Goal: Task Accomplishment & Management: Manage account settings

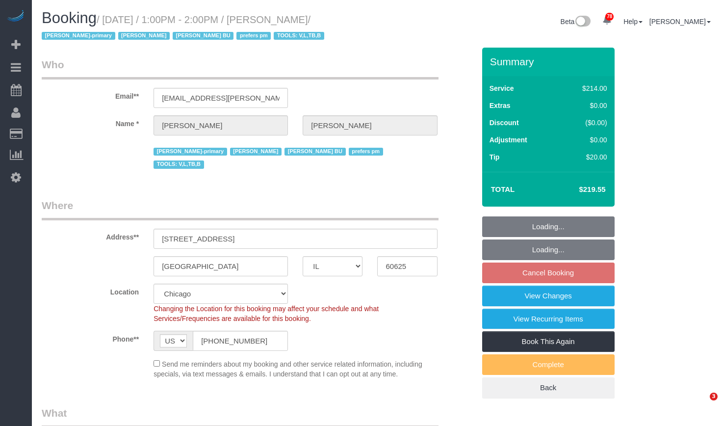
select select "IL"
select select "512"
select select "2"
select select "5"
select select "number:1"
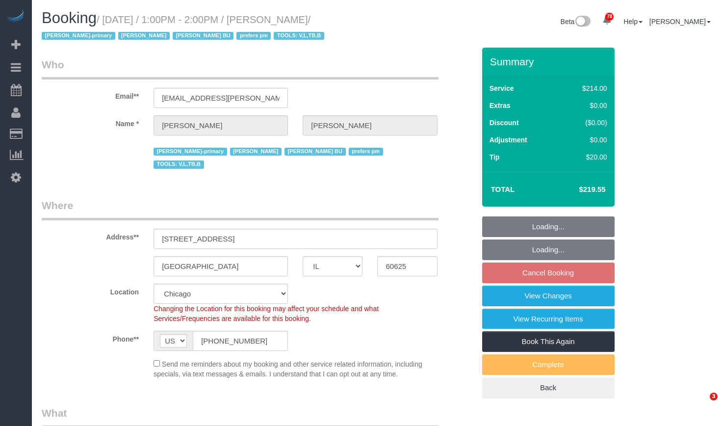
select select "number:66"
select select "number:139"
select select "number:106"
select select "object:1204"
select select "string:fspay-53cbdf02-d36a-4e7d-bb11-5e02e5a0cb4b"
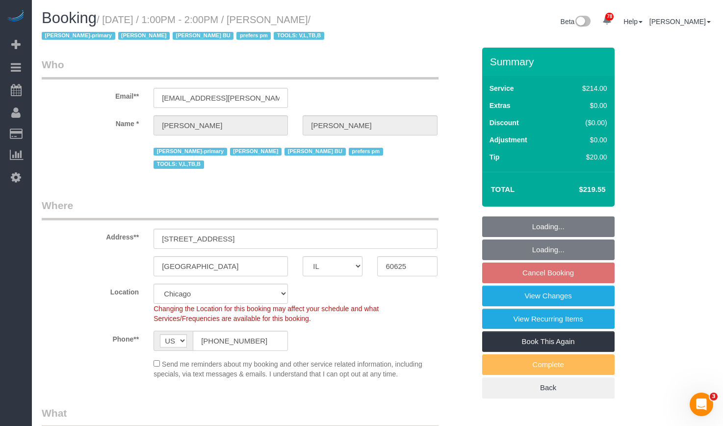
select select "object:1292"
select select "2"
select select "5"
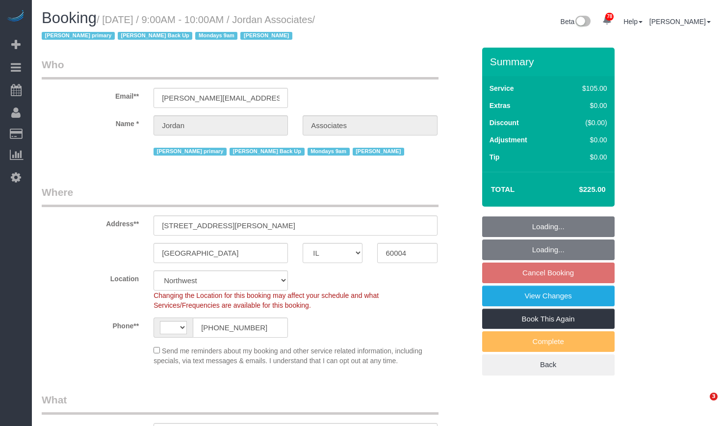
select select "IL"
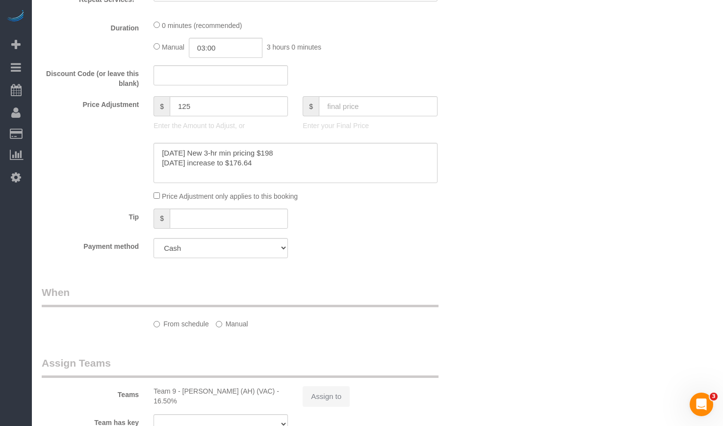
select select "string:[GEOGRAPHIC_DATA]"
select select "object:854"
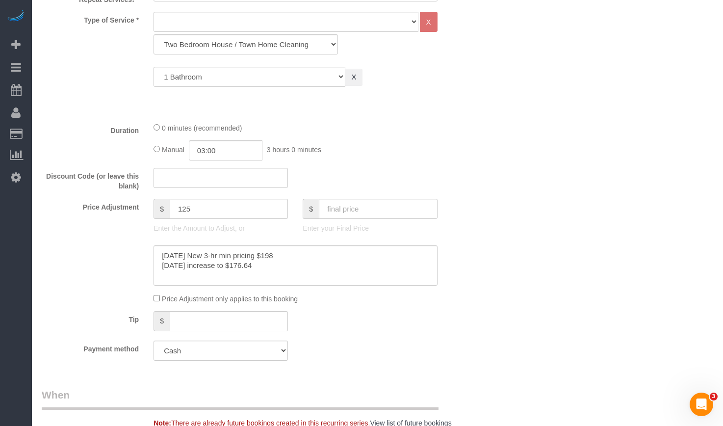
select select "number:69"
select select "number:139"
select select "number:98"
select select "number:141"
select select "number:143"
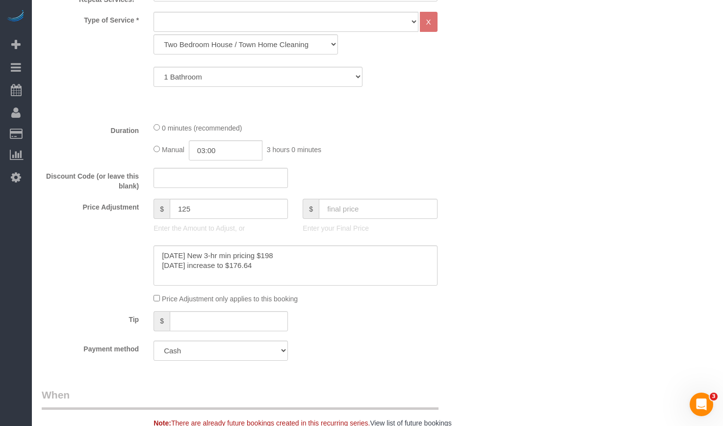
select select "object:1232"
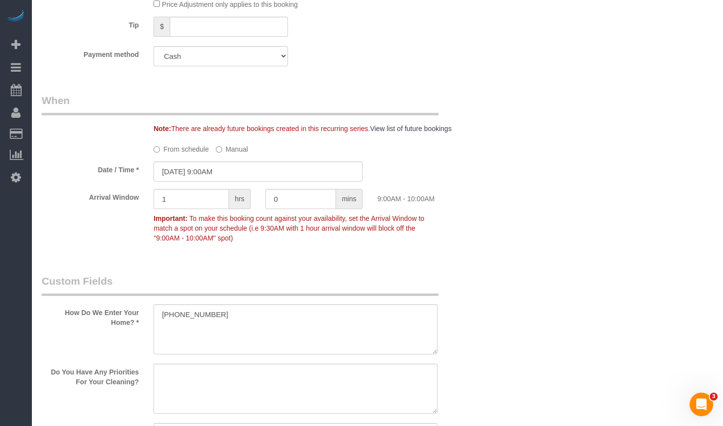
scroll to position [637, 0]
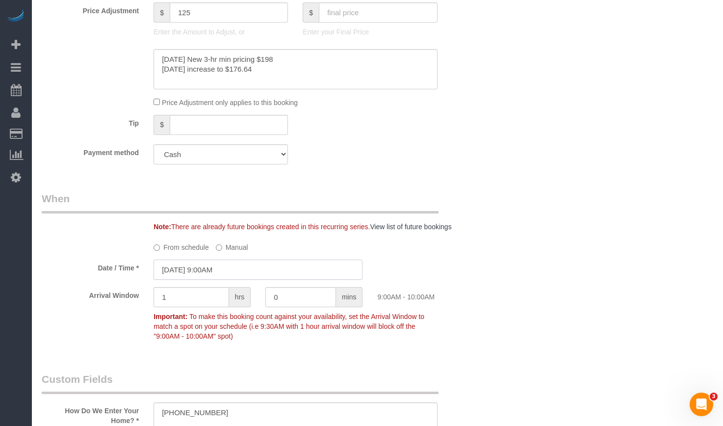
click at [198, 272] on input "09/01/2025 9:00AM" at bounding box center [257, 269] width 209 height 20
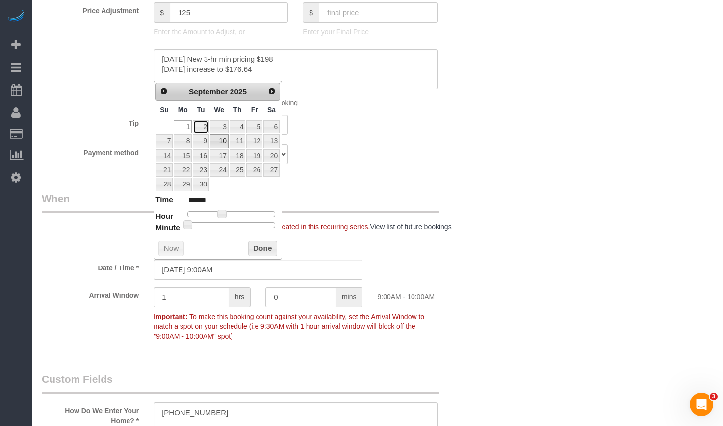
click at [206, 126] on link "2" at bounding box center [201, 126] width 16 height 13
type input "09/02/2025 9:00AM"
click at [268, 243] on button "Done" at bounding box center [262, 249] width 29 height 16
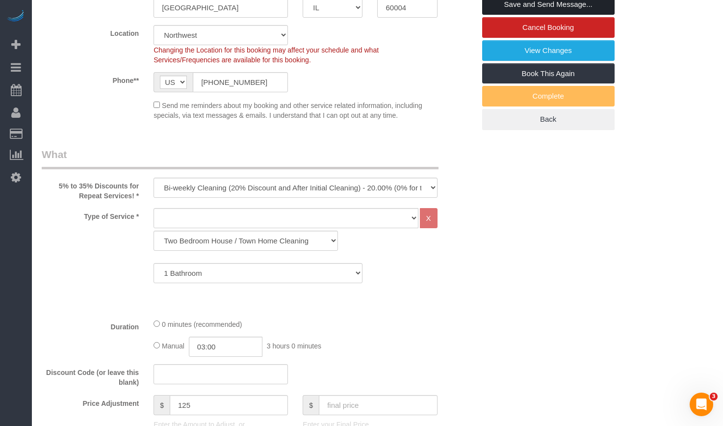
scroll to position [0, 0]
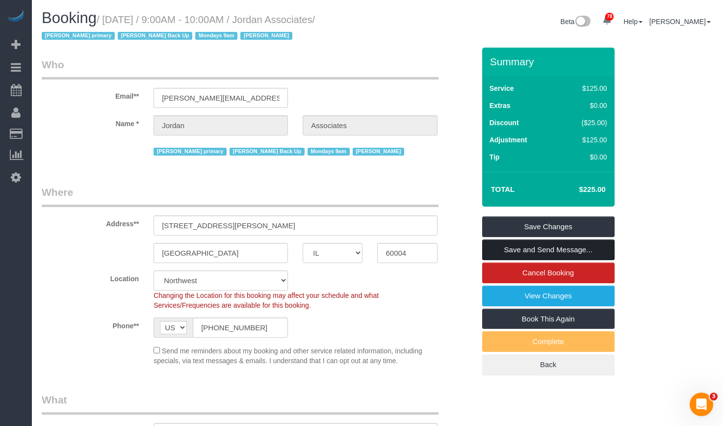
click at [537, 244] on link "Save and Send Message..." at bounding box center [548, 249] width 132 height 21
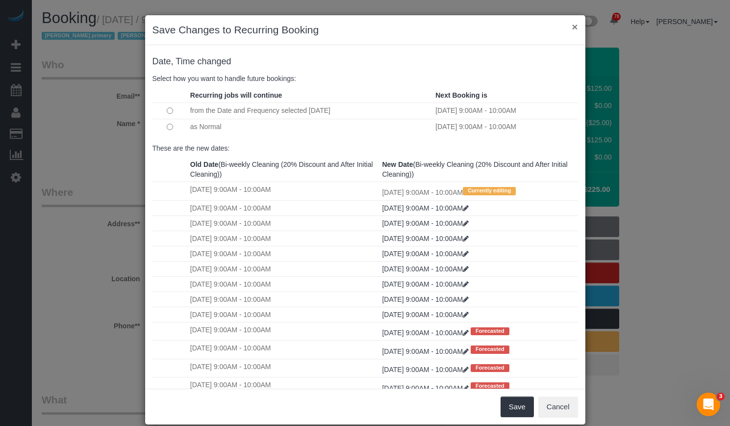
click at [572, 27] on button "×" at bounding box center [575, 27] width 6 height 10
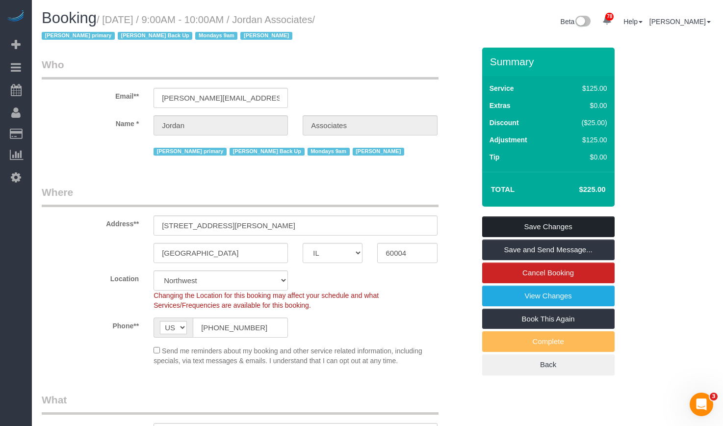
click at [572, 223] on link "Save Changes" at bounding box center [548, 226] width 132 height 21
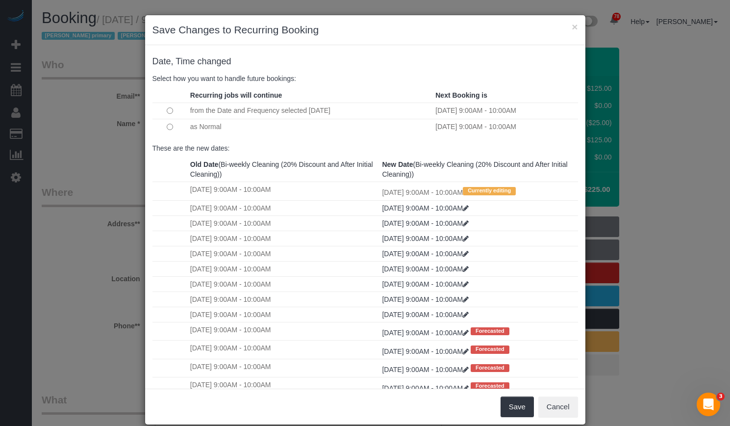
click at [179, 126] on td at bounding box center [169, 127] width 35 height 16
click at [161, 126] on td at bounding box center [169, 127] width 35 height 16
click at [513, 405] on button "Save" at bounding box center [517, 406] width 33 height 21
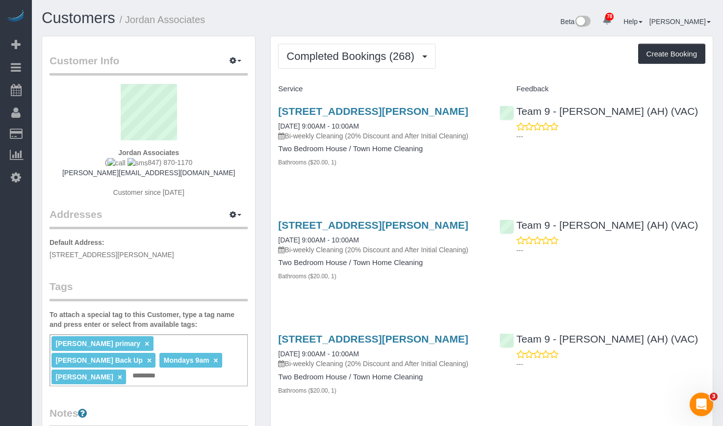
scroll to position [98, 0]
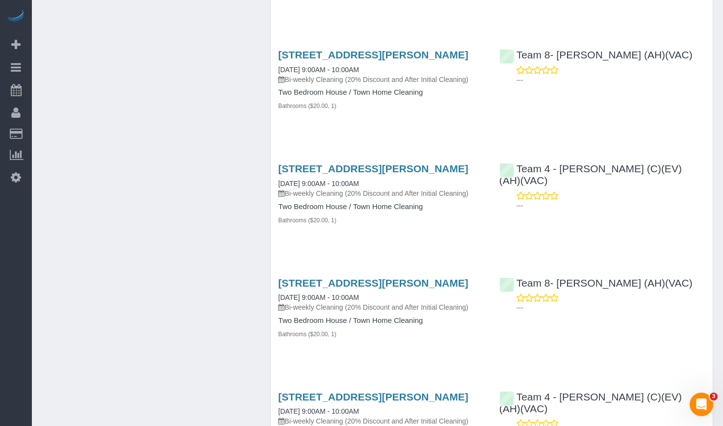
click at [672, 130] on div "[STREET_ADDRESS][PERSON_NAME] [DATE] 9:00AM - 10:00AM Bi-weekly Cleaning (20% D…" at bounding box center [492, 85] width 442 height 89
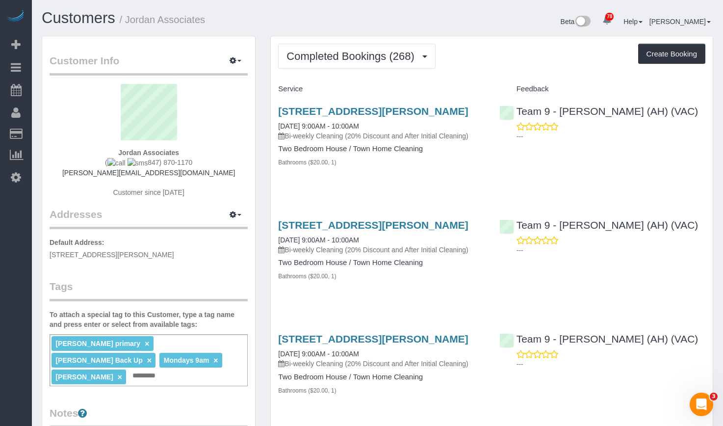
scroll to position [49, 0]
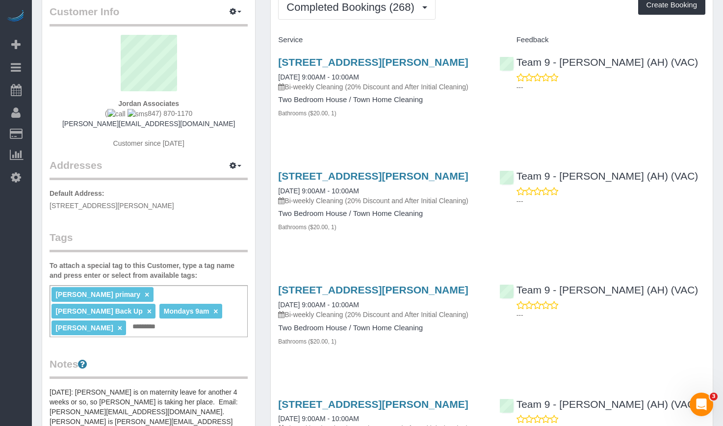
drag, startPoint x: 193, startPoint y: 114, endPoint x: 144, endPoint y: 113, distance: 48.5
click at [138, 113] on div "Jordan Associates ( 847) 870-1170 joanna@rjordancpa.com Customer since 2015" at bounding box center [149, 96] width 198 height 123
copy span "847) 870-1170"
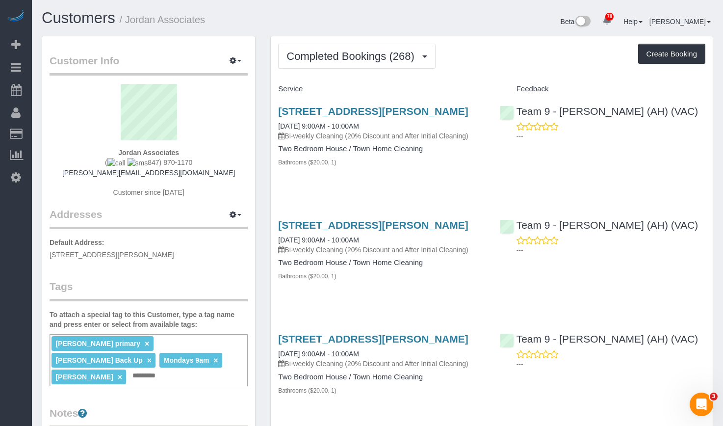
click at [198, 28] on div "Customers / Jordan Associates" at bounding box center [205, 20] width 343 height 21
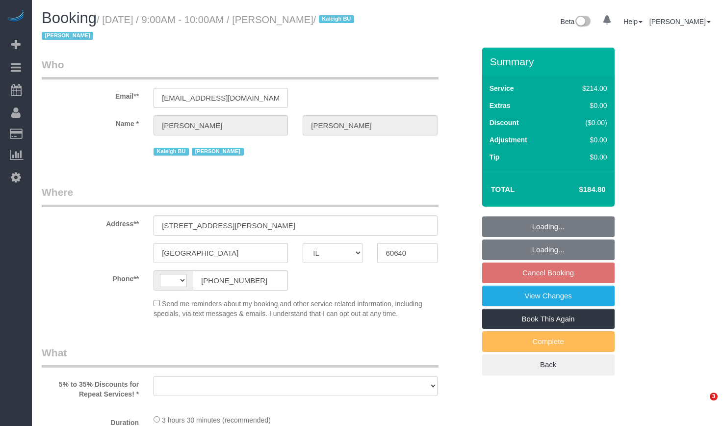
select select "IL"
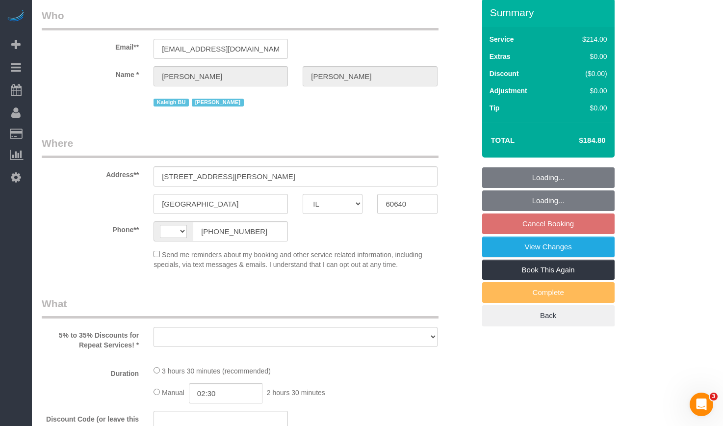
select select "string:US"
select select "object:568"
select select "string:fspay-8561748d-0b5a-47a0-9485-12db4779cb77"
select select "number:1"
select select "number:58"
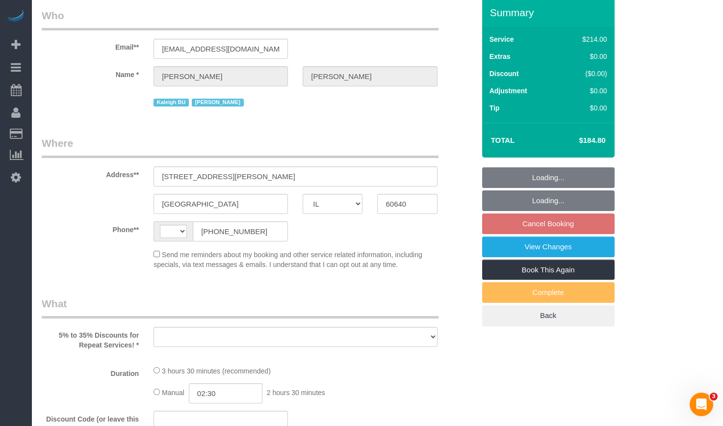
select select "number:139"
select select "number:106"
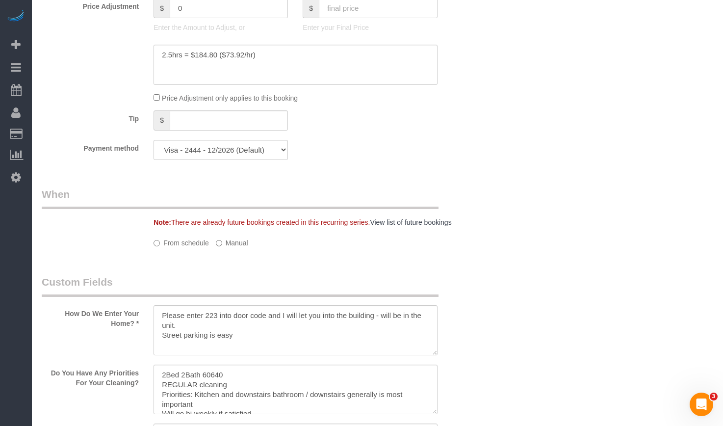
select select "512"
select select "2"
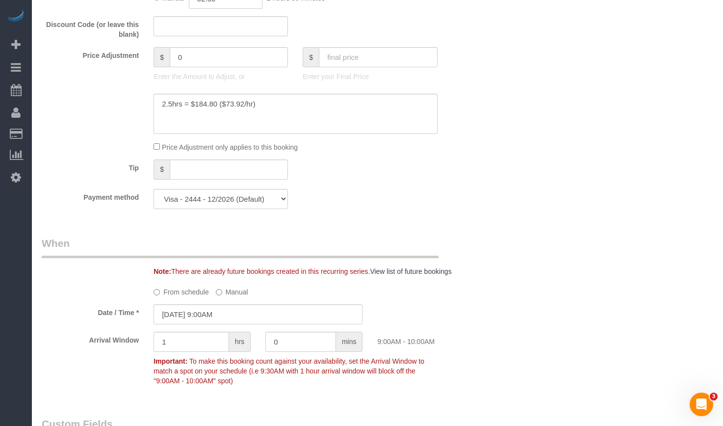
select select "object:1293"
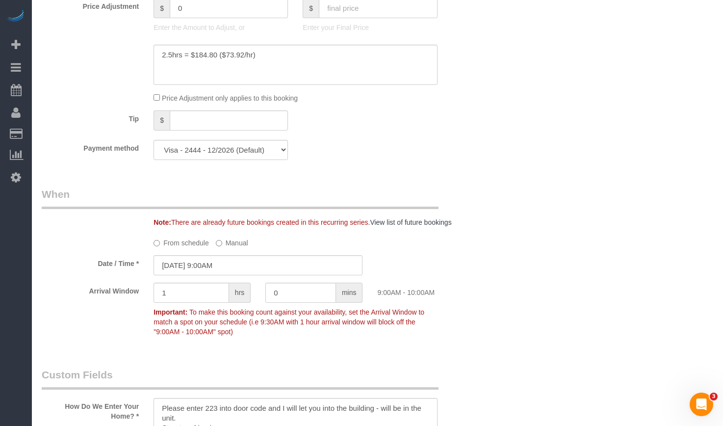
select select "2"
click at [197, 265] on input "09/01/2025 9:00AM" at bounding box center [257, 265] width 209 height 20
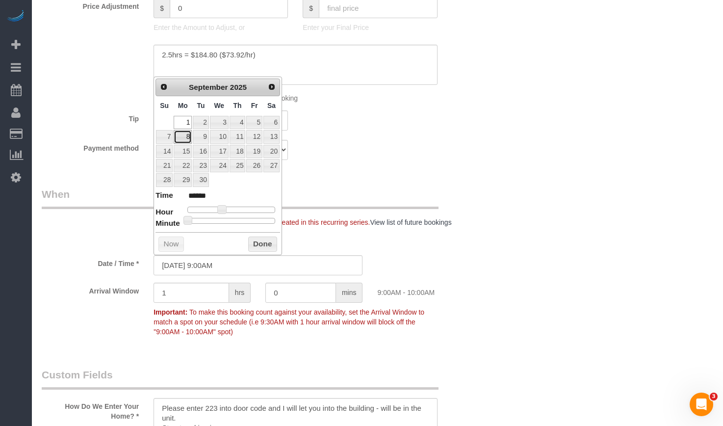
click at [191, 136] on link "8" at bounding box center [183, 136] width 18 height 13
type input "09/08/2025 9:00AM"
click at [263, 243] on button "Done" at bounding box center [262, 244] width 29 height 16
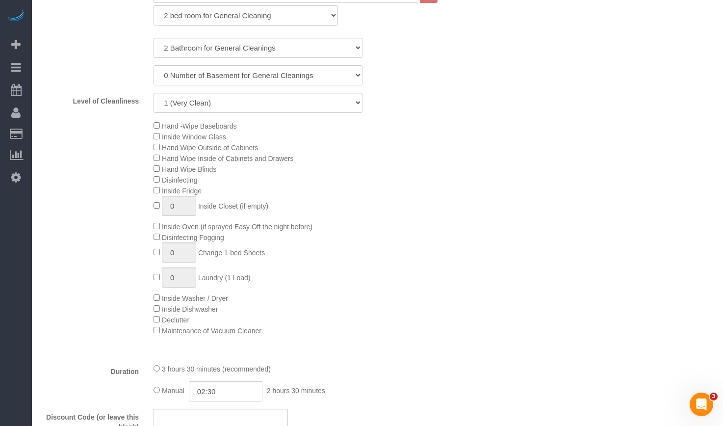
scroll to position [176, 0]
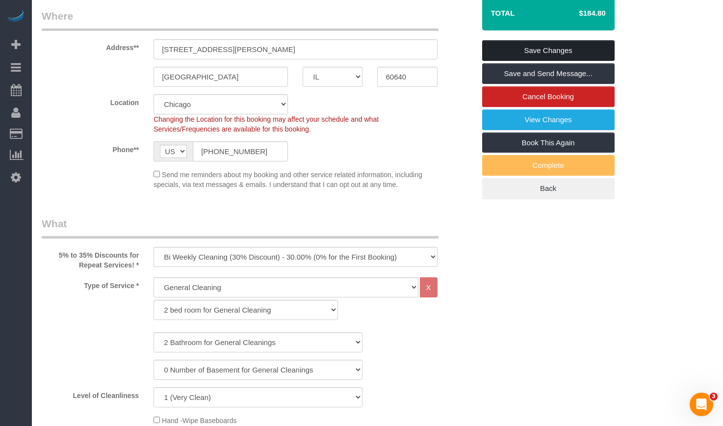
click at [533, 45] on link "Save Changes" at bounding box center [548, 50] width 132 height 21
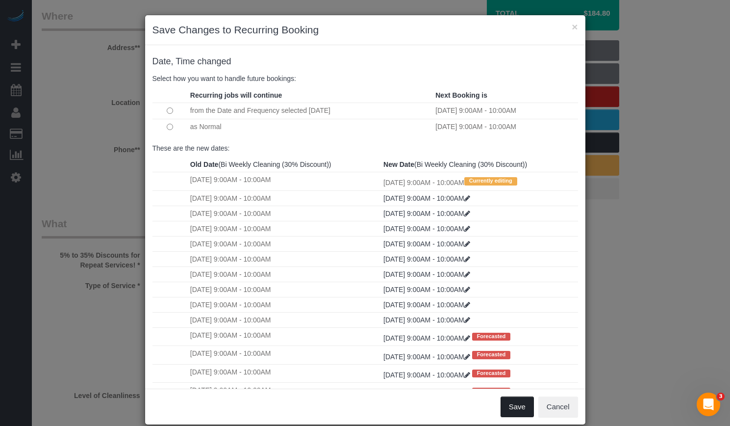
click at [504, 409] on button "Save" at bounding box center [517, 406] width 33 height 21
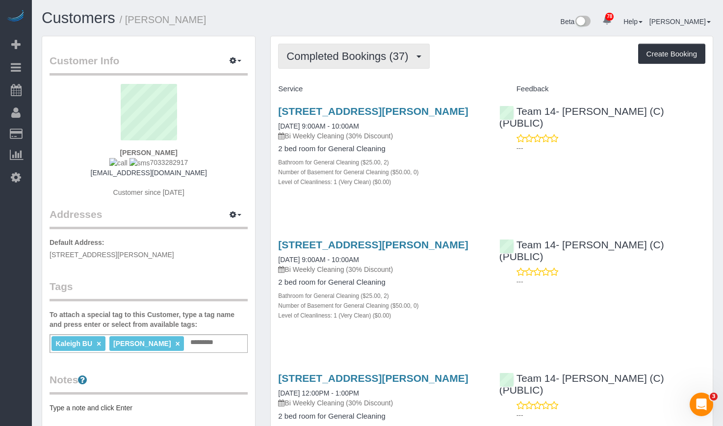
click at [379, 49] on button "Completed Bookings (37)" at bounding box center [353, 56] width 151 height 25
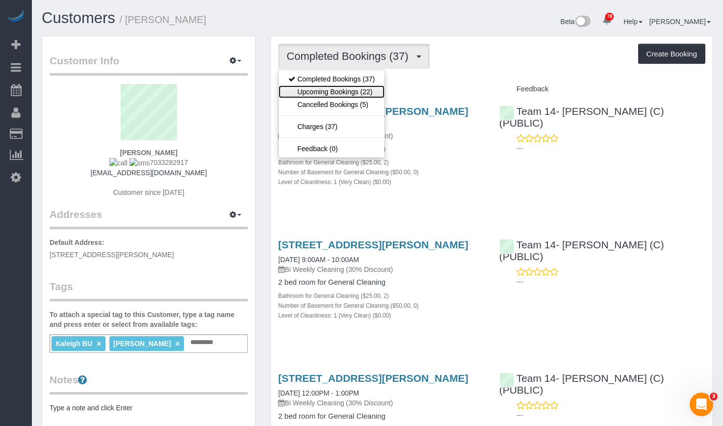
click at [352, 92] on link "Upcoming Bookings (22)" at bounding box center [331, 91] width 106 height 13
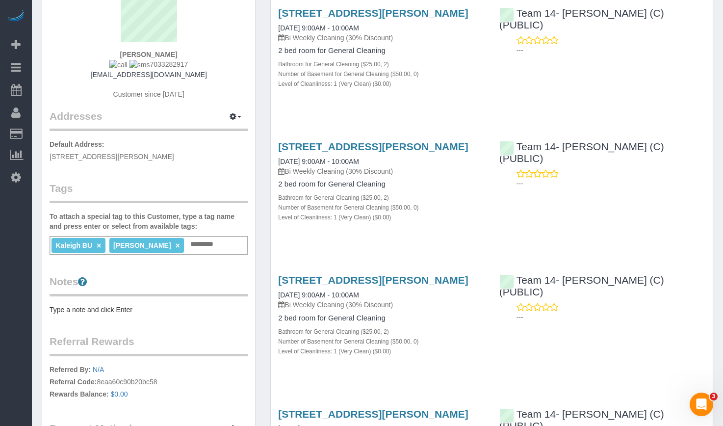
scroll to position [49, 0]
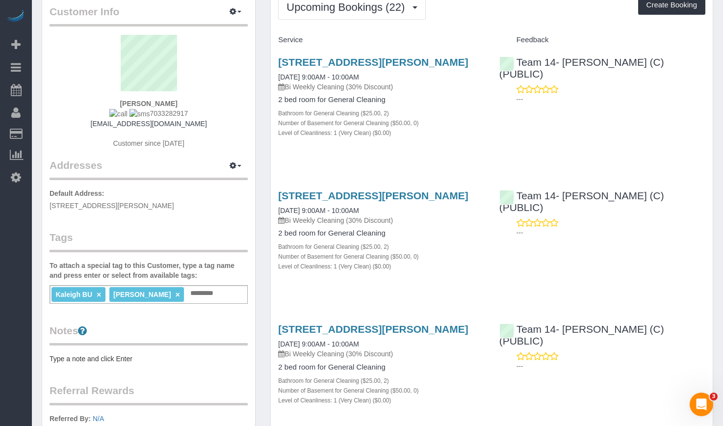
drag, startPoint x: 201, startPoint y: 111, endPoint x: 142, endPoint y: 115, distance: 59.9
click at [142, 115] on div "Elizabeth Wheeler 7033282917 egwheeler16@gmail.com Customer since 2024" at bounding box center [149, 96] width 198 height 123
copy span "7033282917"
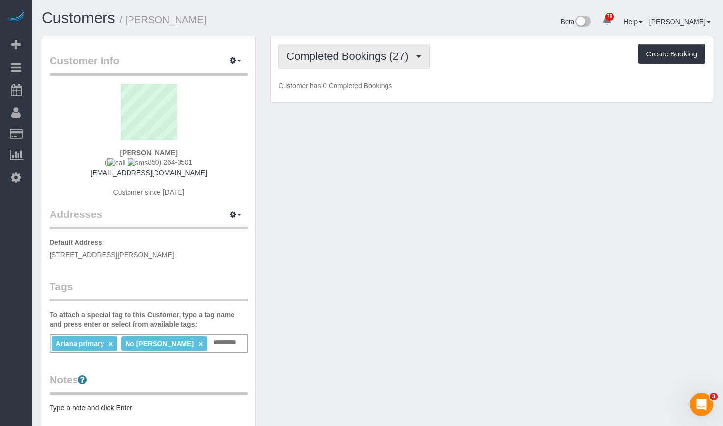
click at [398, 45] on button "Completed Bookings (27)" at bounding box center [353, 56] width 151 height 25
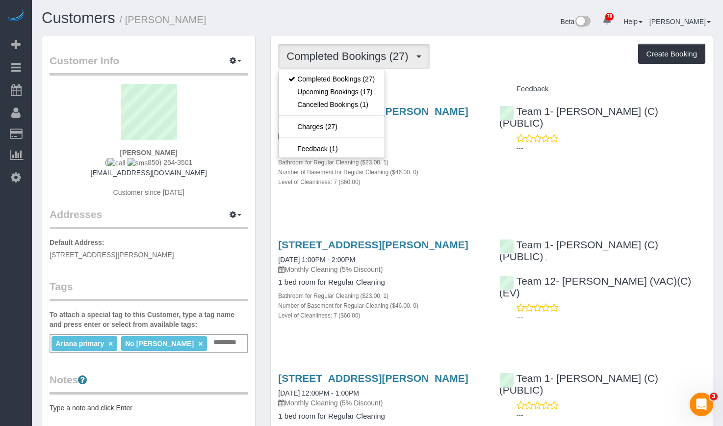
click at [518, 51] on div "Completed Bookings (27) Completed Bookings (27) Upcoming Bookings (17) Cancelle…" at bounding box center [491, 56] width 427 height 25
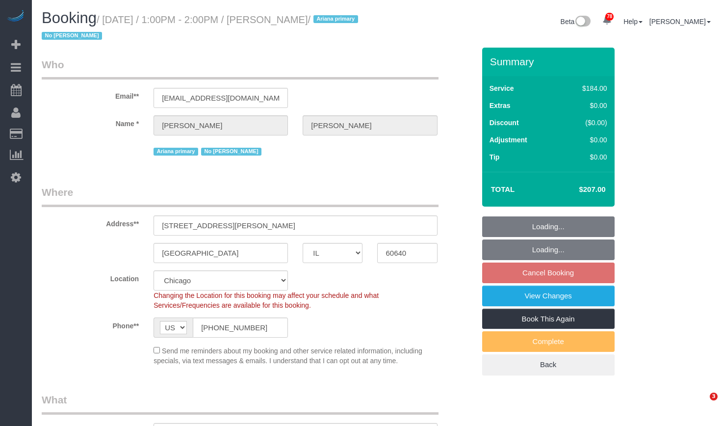
select select "IL"
select select "string:fspay-aeaedf76-2f75-42ef-8b1f-555edced9f59"
select select "number:1"
select select "number:58"
select select "number:139"
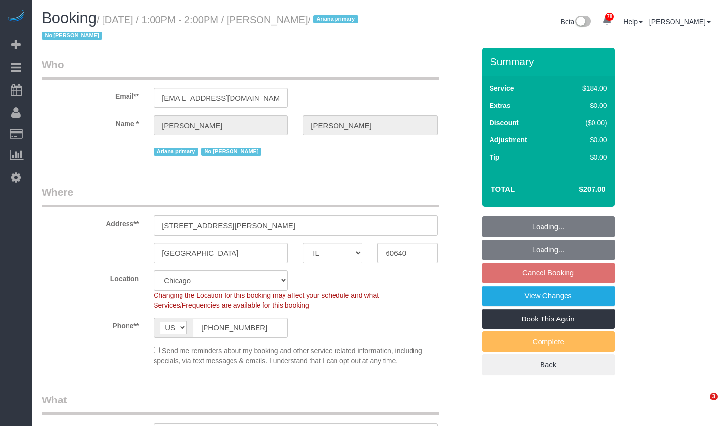
select select "number:106"
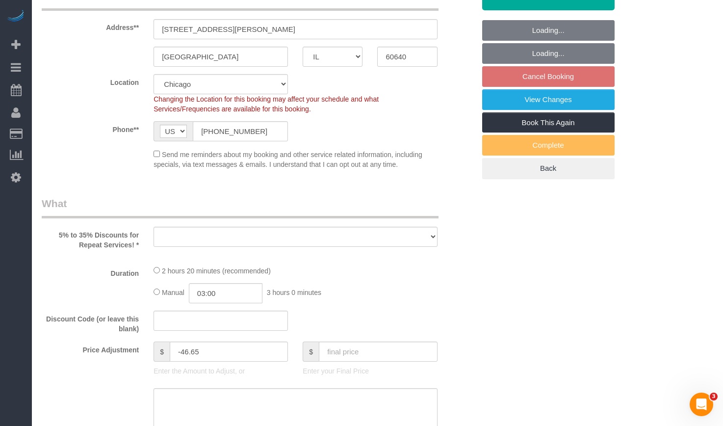
select select "object:1183"
select select "512"
select select "7"
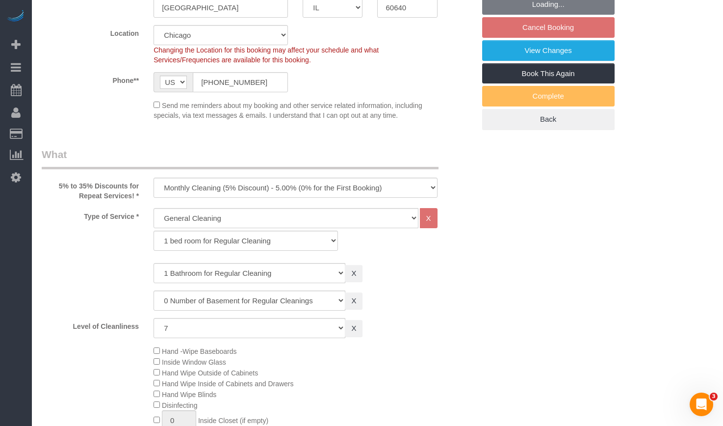
select select "7"
select select "object:1359"
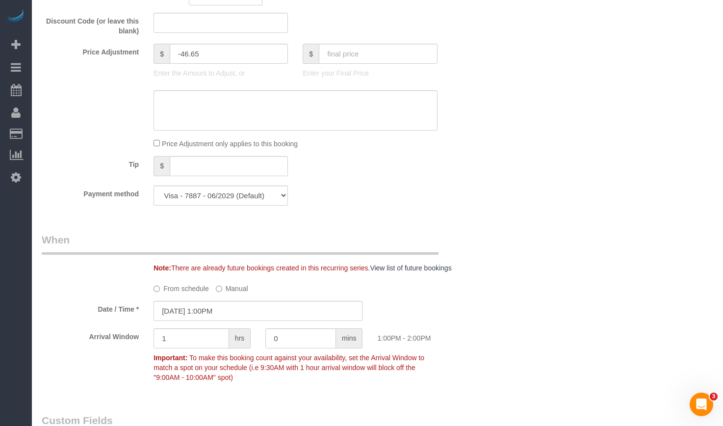
scroll to position [980, 0]
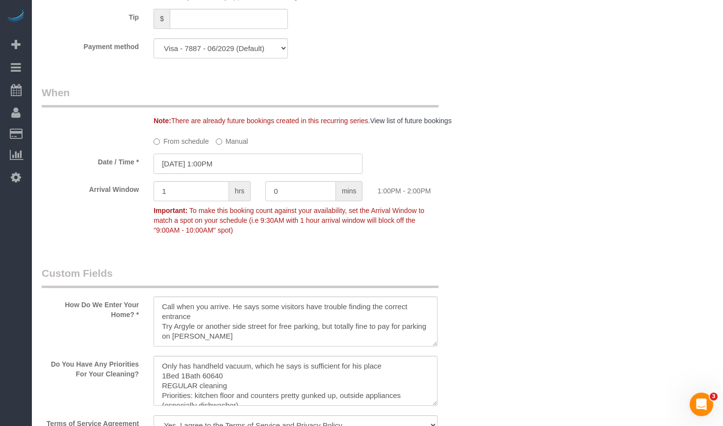
click at [208, 165] on input "09/01/2025 1:00PM" at bounding box center [257, 163] width 209 height 20
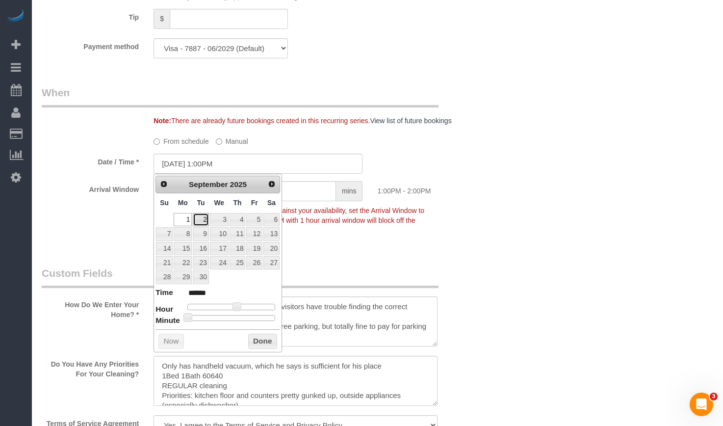
click at [201, 220] on link "2" at bounding box center [201, 219] width 16 height 13
type input "09/02/2025 1:00PM"
click at [487, 135] on div "Who Email** me@claymcohen.com Name * Vera Cohen Ariana primary No Corrina Where…" at bounding box center [377, 129] width 671 height 2125
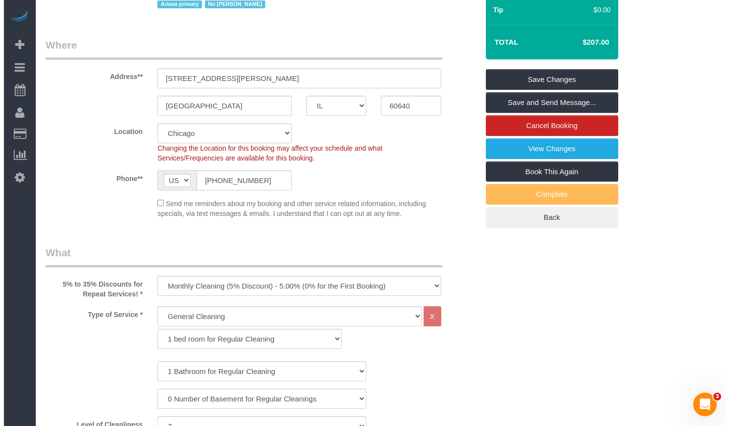
scroll to position [0, 0]
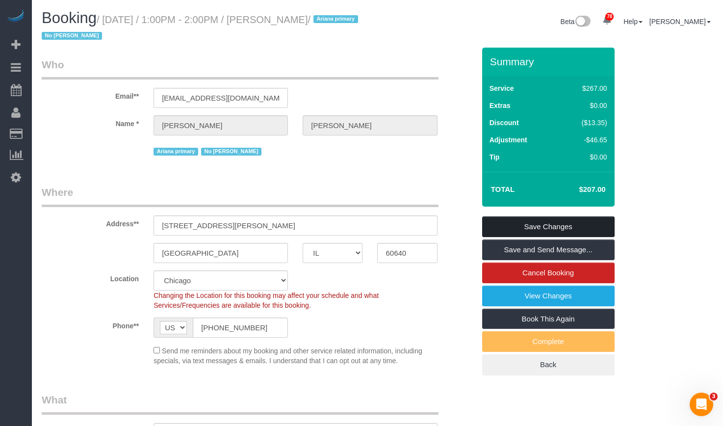
click at [526, 227] on link "Save Changes" at bounding box center [548, 226] width 132 height 21
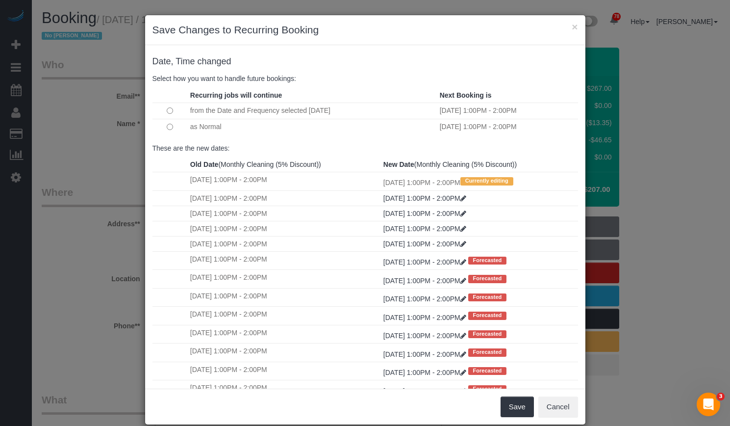
click at [195, 128] on td "as Normal" at bounding box center [313, 127] width 250 height 16
click at [169, 127] on td at bounding box center [169, 127] width 35 height 16
click at [508, 405] on button "Save" at bounding box center [517, 406] width 33 height 21
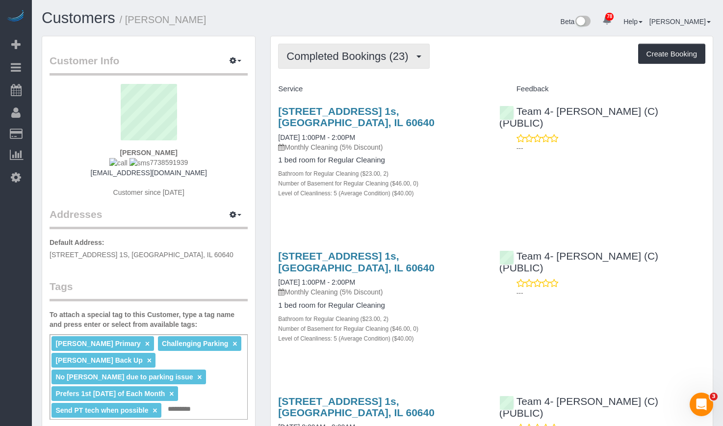
click at [388, 55] on span "Completed Bookings (23)" at bounding box center [349, 56] width 126 height 12
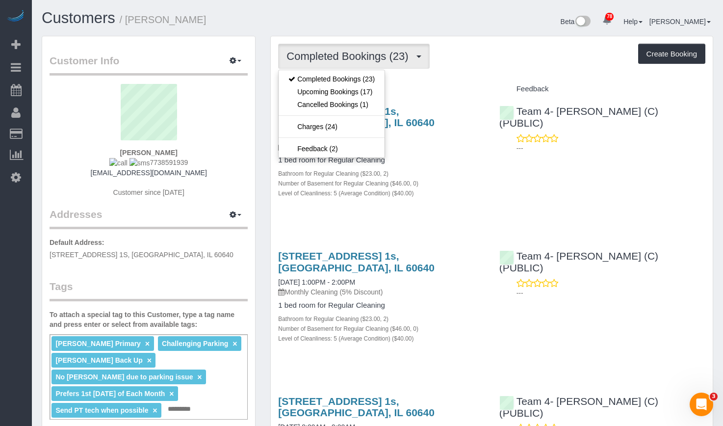
click at [524, 46] on div "Completed Bookings (23) Completed Bookings (23) Upcoming Bookings (17) Cancelle…" at bounding box center [491, 56] width 427 height 25
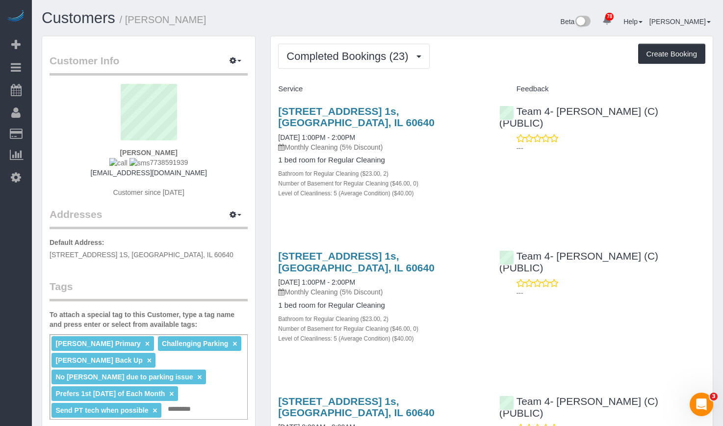
drag, startPoint x: 150, startPoint y: 152, endPoint x: 127, endPoint y: 152, distance: 22.1
click at [127, 152] on div "Jen Michel 7738591939 michelj@metrofamily.org Customer since 2023" at bounding box center [149, 145] width 198 height 123
copy strong "Jen Michel"
click at [237, 36] on div "Customer Info Edit Contact Info Send Message Email Preferences Special Sales Ta…" at bounding box center [149, 346] width 214 height 621
click at [389, 54] on span "Completed Bookings (23)" at bounding box center [349, 56] width 126 height 12
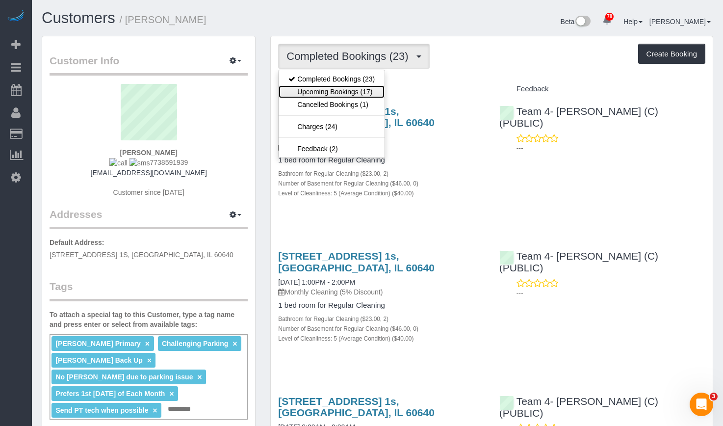
click at [355, 86] on link "Upcoming Bookings (17)" at bounding box center [331, 91] width 106 height 13
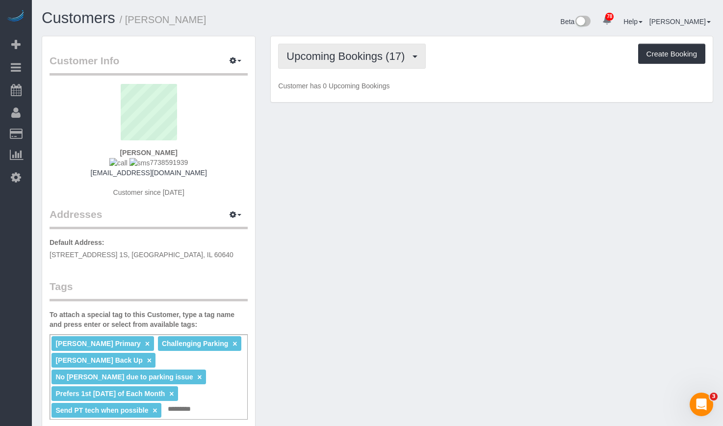
click at [354, 56] on span "Upcoming Bookings (17)" at bounding box center [347, 56] width 123 height 12
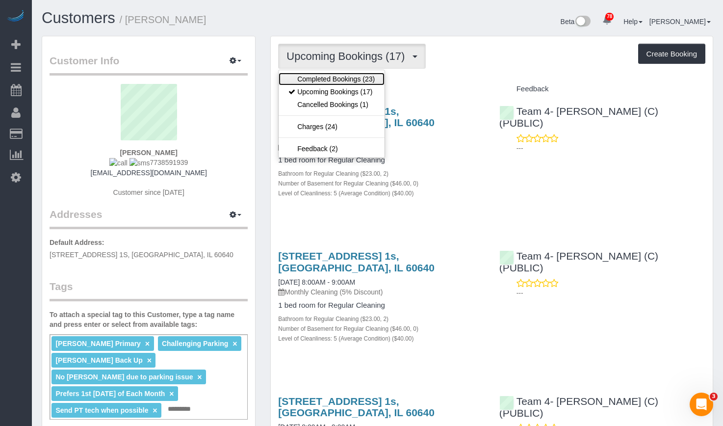
click at [354, 80] on link "Completed Bookings (23)" at bounding box center [331, 79] width 106 height 13
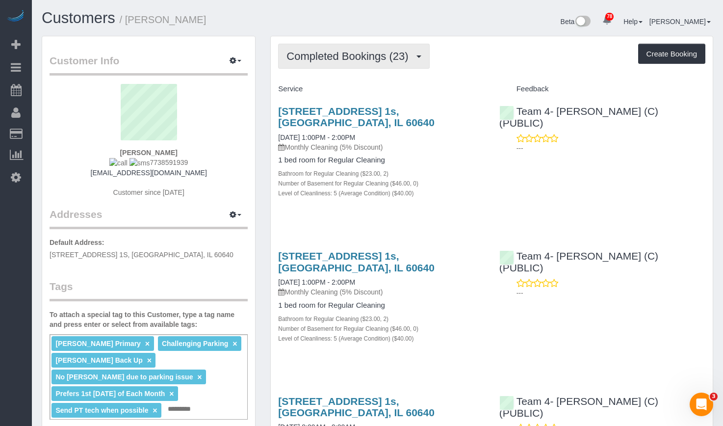
click at [296, 53] on span "Completed Bookings (23)" at bounding box center [349, 56] width 126 height 12
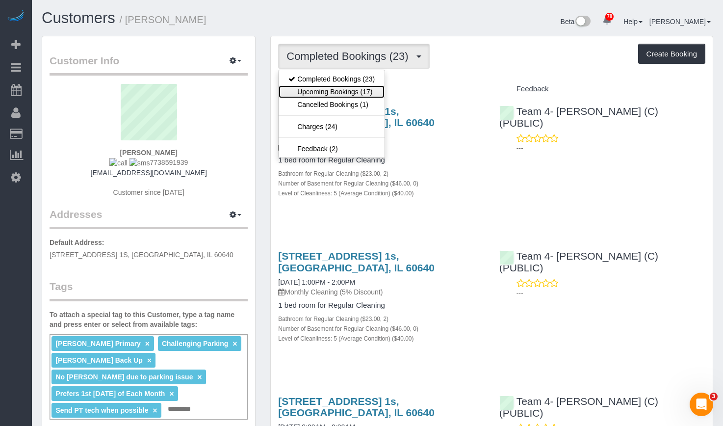
click at [315, 91] on link "Upcoming Bookings (17)" at bounding box center [331, 91] width 106 height 13
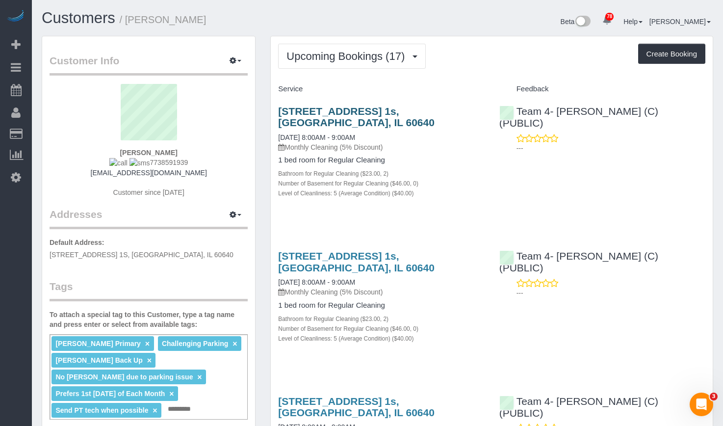
drag, startPoint x: 314, startPoint y: 117, endPoint x: 278, endPoint y: 111, distance: 35.8
click at [278, 111] on h3 "[STREET_ADDRESS] 1s, [GEOGRAPHIC_DATA], IL 60640" at bounding box center [381, 116] width 206 height 23
copy link "[STREET_ADDRESS] 1s, [GEOGRAPHIC_DATA], IL 60640"
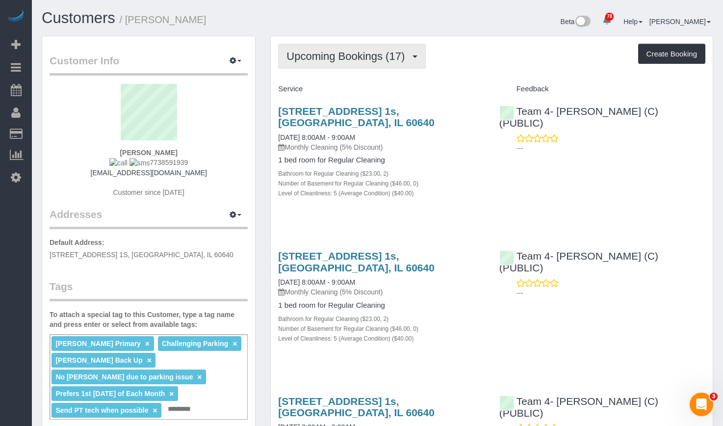
click at [355, 54] on span "Upcoming Bookings (17)" at bounding box center [347, 56] width 123 height 12
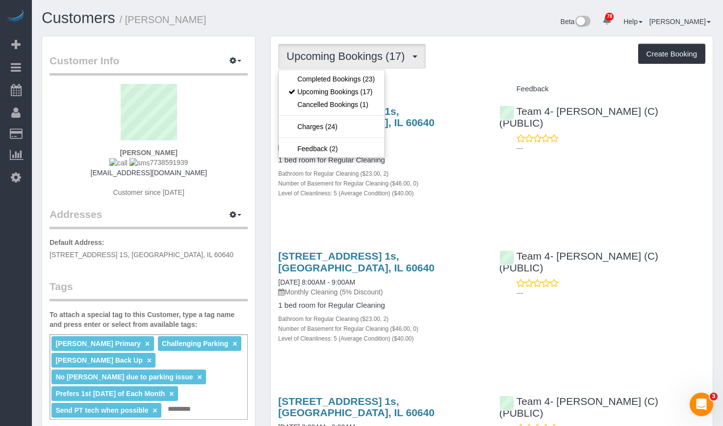
click at [507, 27] on div "Beta 78 Your Notifications You have 0 alerts × You have 1 to charge for 08/18/2…" at bounding box center [548, 23] width 343 height 26
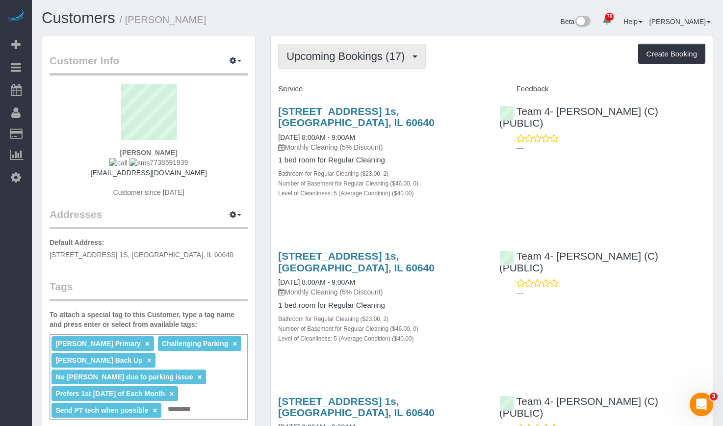
click at [346, 61] on span "Upcoming Bookings (17)" at bounding box center [347, 56] width 123 height 12
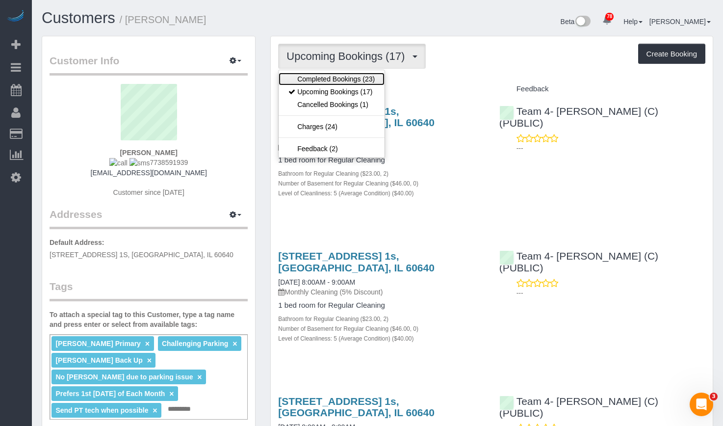
click at [342, 82] on link "Completed Bookings (23)" at bounding box center [331, 79] width 106 height 13
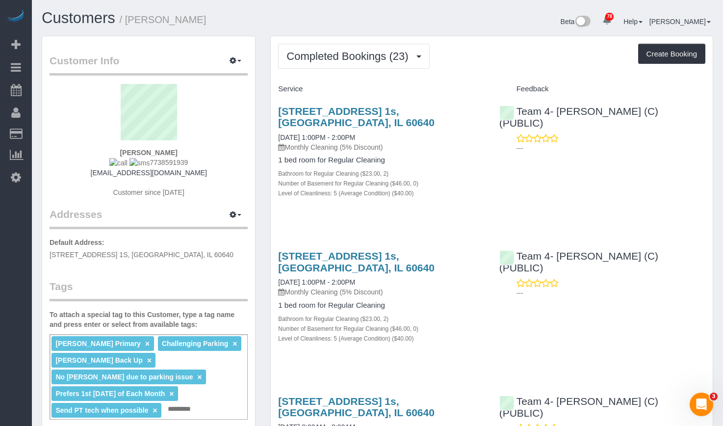
drag, startPoint x: 172, startPoint y: 164, endPoint x: 141, endPoint y: 164, distance: 31.4
click at [141, 164] on div "Jen Michel 7738591939 michelj@metrofamily.org Customer since 2023" at bounding box center [149, 145] width 198 height 123
copy span "7738591939"
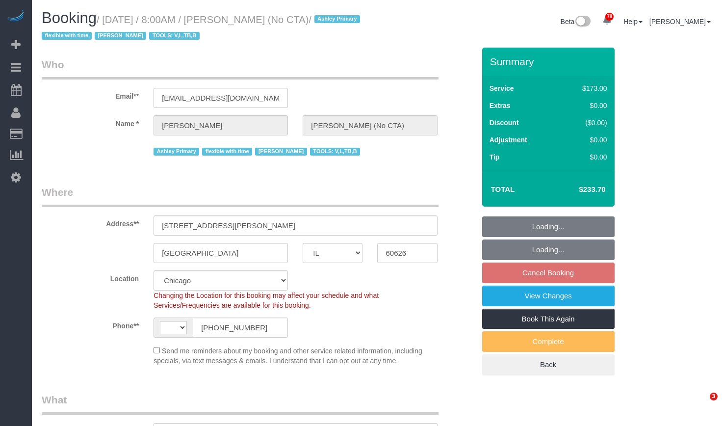
select select "IL"
select select "number:1"
select select "number:65"
select select "number:139"
select select "number:106"
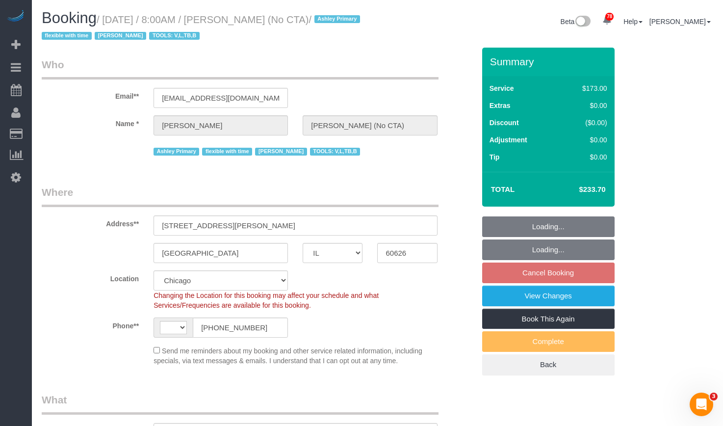
select select "string:[GEOGRAPHIC_DATA]"
select select "object:1061"
select select "2"
select select "object:1240"
select select "2"
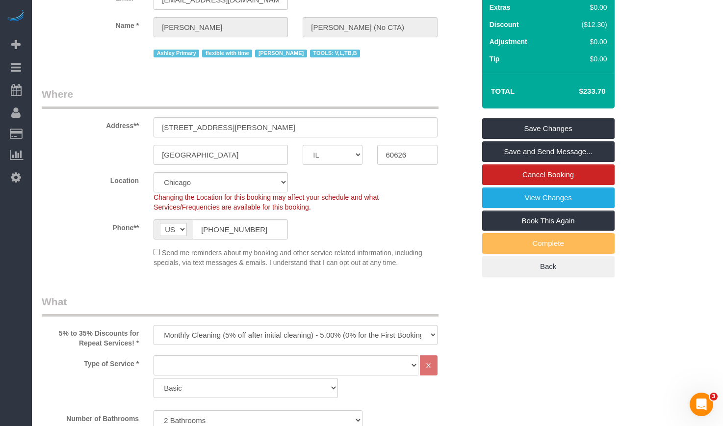
scroll to position [147, 0]
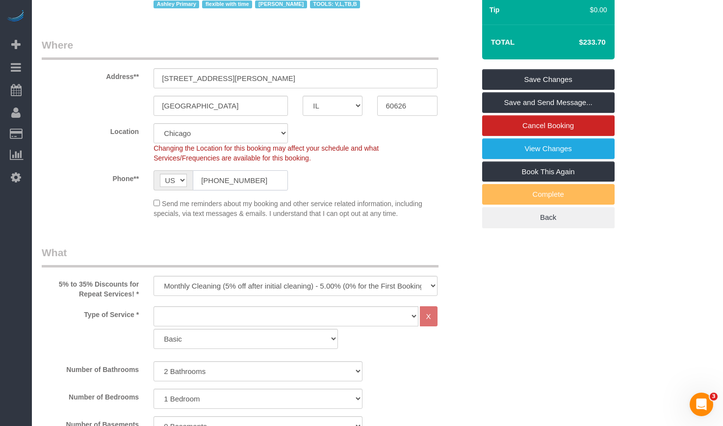
click at [246, 187] on input "[PHONE_NUMBER]" at bounding box center [240, 180] width 95 height 20
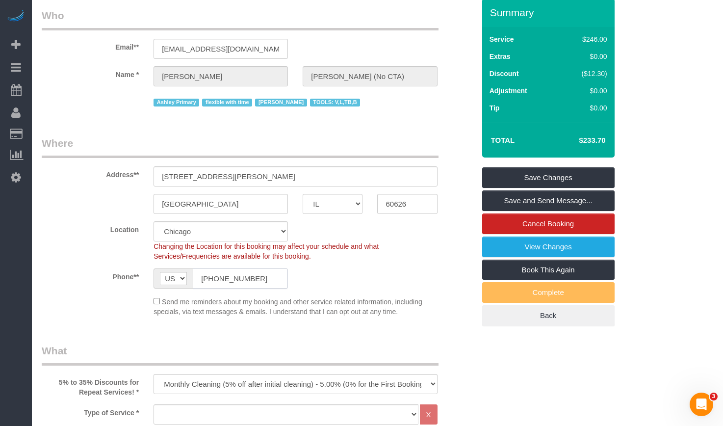
scroll to position [0, 0]
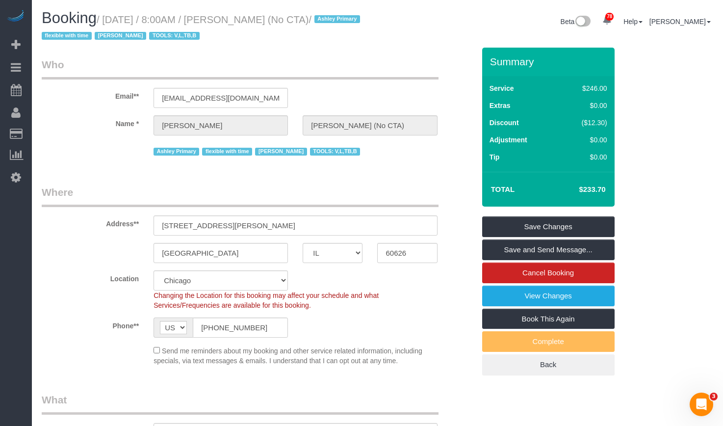
drag, startPoint x: 248, startPoint y: 22, endPoint x: 358, endPoint y: 23, distance: 110.3
click at [358, 23] on small "/ [DATE] / 8:00AM / [PERSON_NAME] (No CTA) / Ashley Primary flexible with time …" at bounding box center [202, 27] width 321 height 27
click at [359, 23] on small "/ [DATE] / 8:00AM / [PERSON_NAME] (No CTA) / Ashley Primary flexible with time …" at bounding box center [202, 27] width 321 height 27
drag, startPoint x: 360, startPoint y: 21, endPoint x: 247, endPoint y: 20, distance: 113.2
click at [247, 20] on small "/ [DATE] / 8:00AM / [PERSON_NAME] (No CTA) / Ashley Primary flexible with time …" at bounding box center [202, 27] width 321 height 27
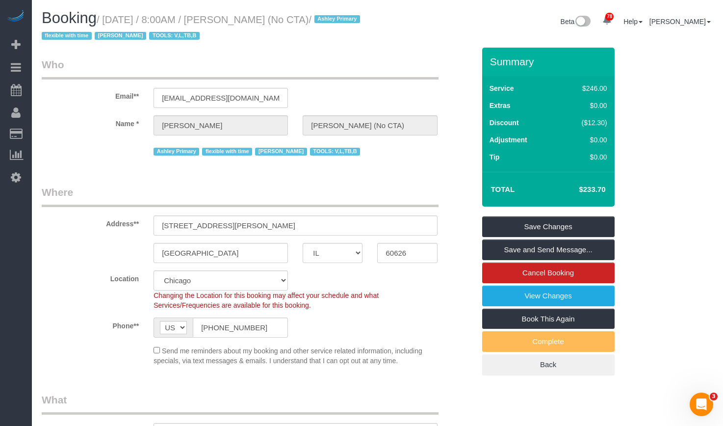
copy small "[PERSON_NAME] (No CTA)"
drag, startPoint x: 253, startPoint y: 328, endPoint x: 145, endPoint y: 323, distance: 108.5
click at [145, 323] on div "Phone** AF AL DZ AD AO AI AQ AG AR AM AW AU AT AZ BS BH BD BB BY BE BZ BJ BM BT…" at bounding box center [258, 327] width 448 height 20
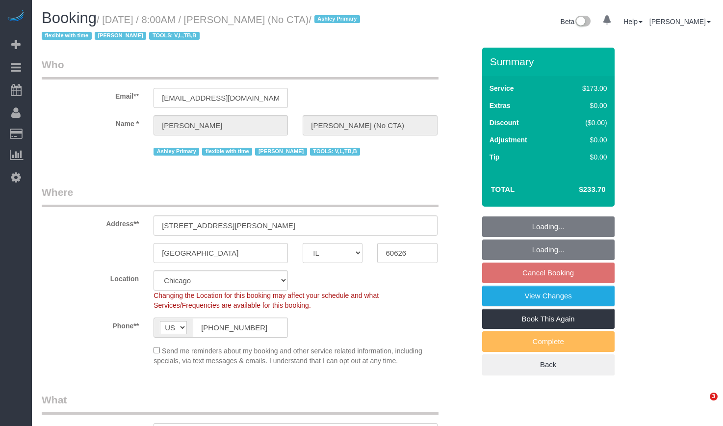
select select "IL"
select select "number:1"
select select "number:65"
select select "number:139"
select select "number:106"
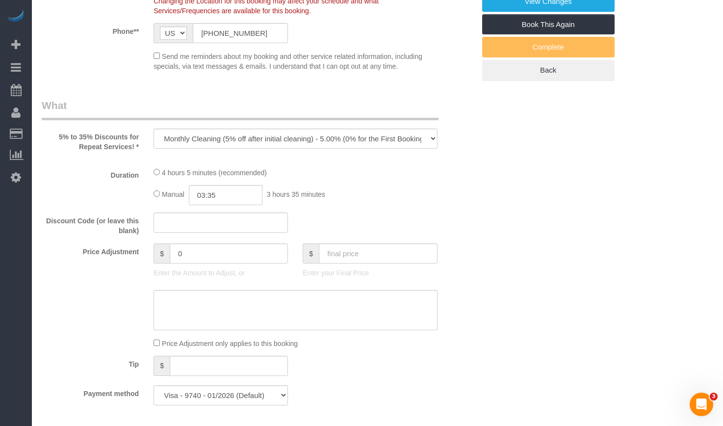
select select "object:1253"
select select "2"
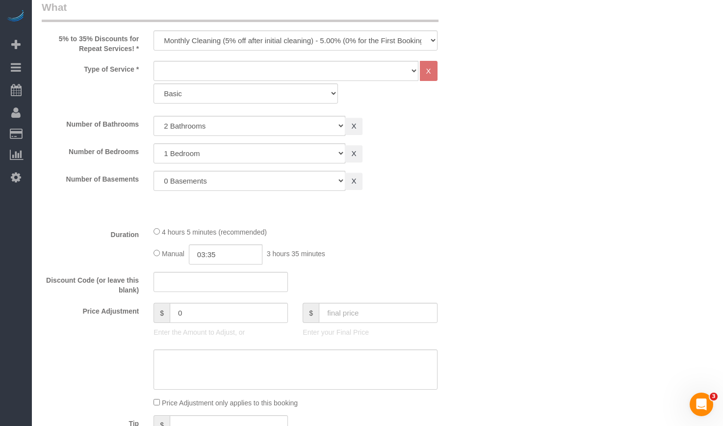
select select "2"
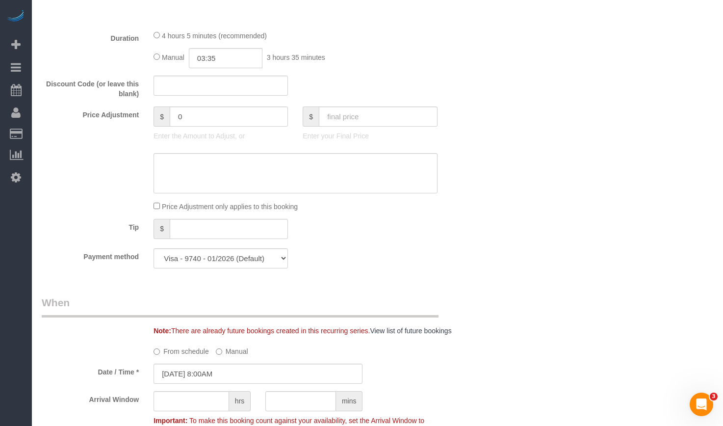
scroll to position [784, 0]
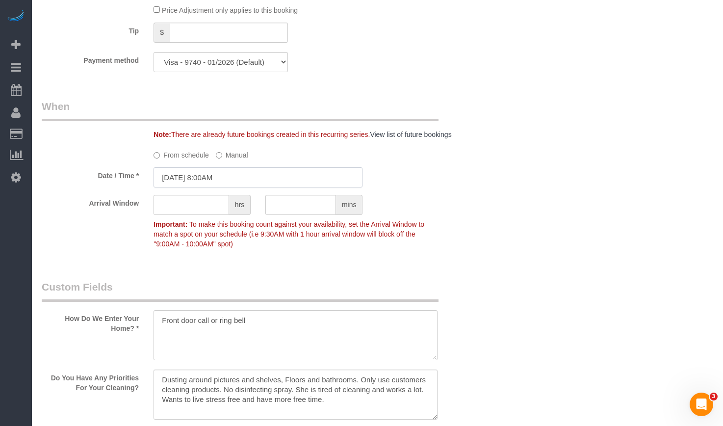
click at [245, 175] on input "09/03/2025 8:00AM" at bounding box center [257, 177] width 209 height 20
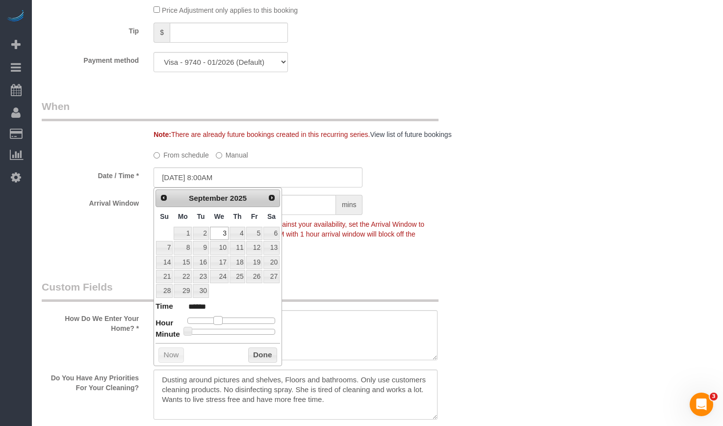
type input "09/03/2025 9:00AM"
type input "******"
click at [223, 319] on span at bounding box center [221, 320] width 9 height 9
click at [252, 352] on button "Done" at bounding box center [262, 355] width 29 height 16
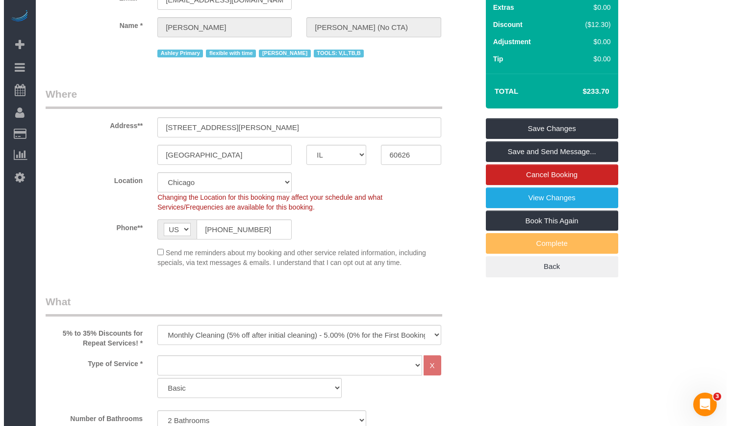
scroll to position [0, 0]
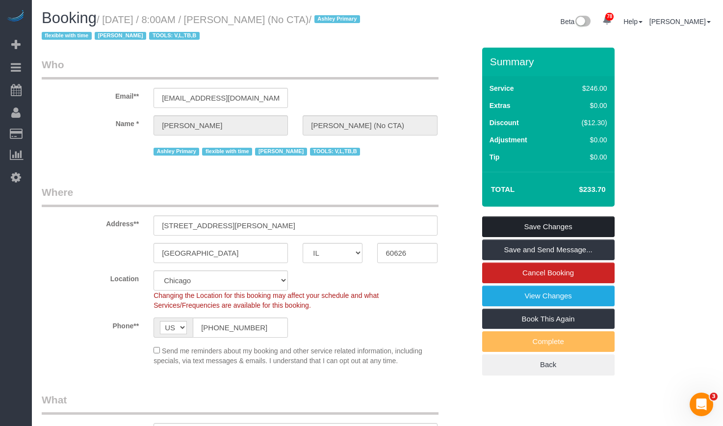
click at [568, 220] on link "Save Changes" at bounding box center [548, 226] width 132 height 21
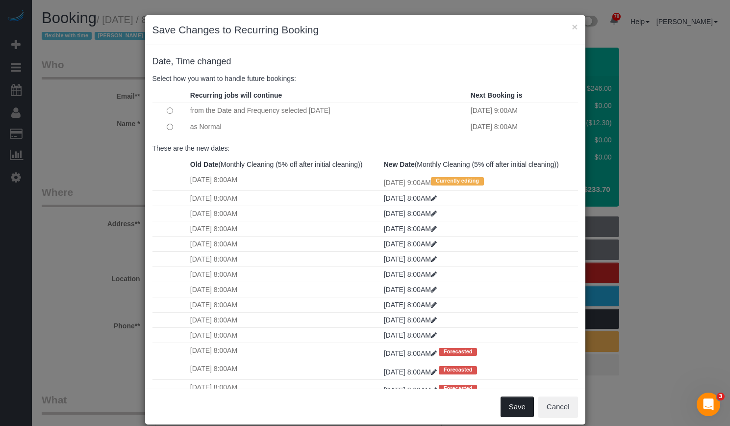
click at [514, 409] on button "Save" at bounding box center [517, 406] width 33 height 21
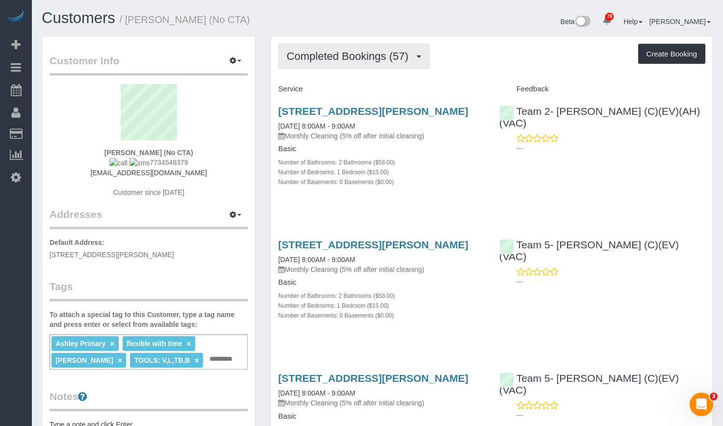
click at [345, 51] on span "Completed Bookings (57)" at bounding box center [349, 56] width 126 height 12
